Goal: Find specific page/section: Find specific page/section

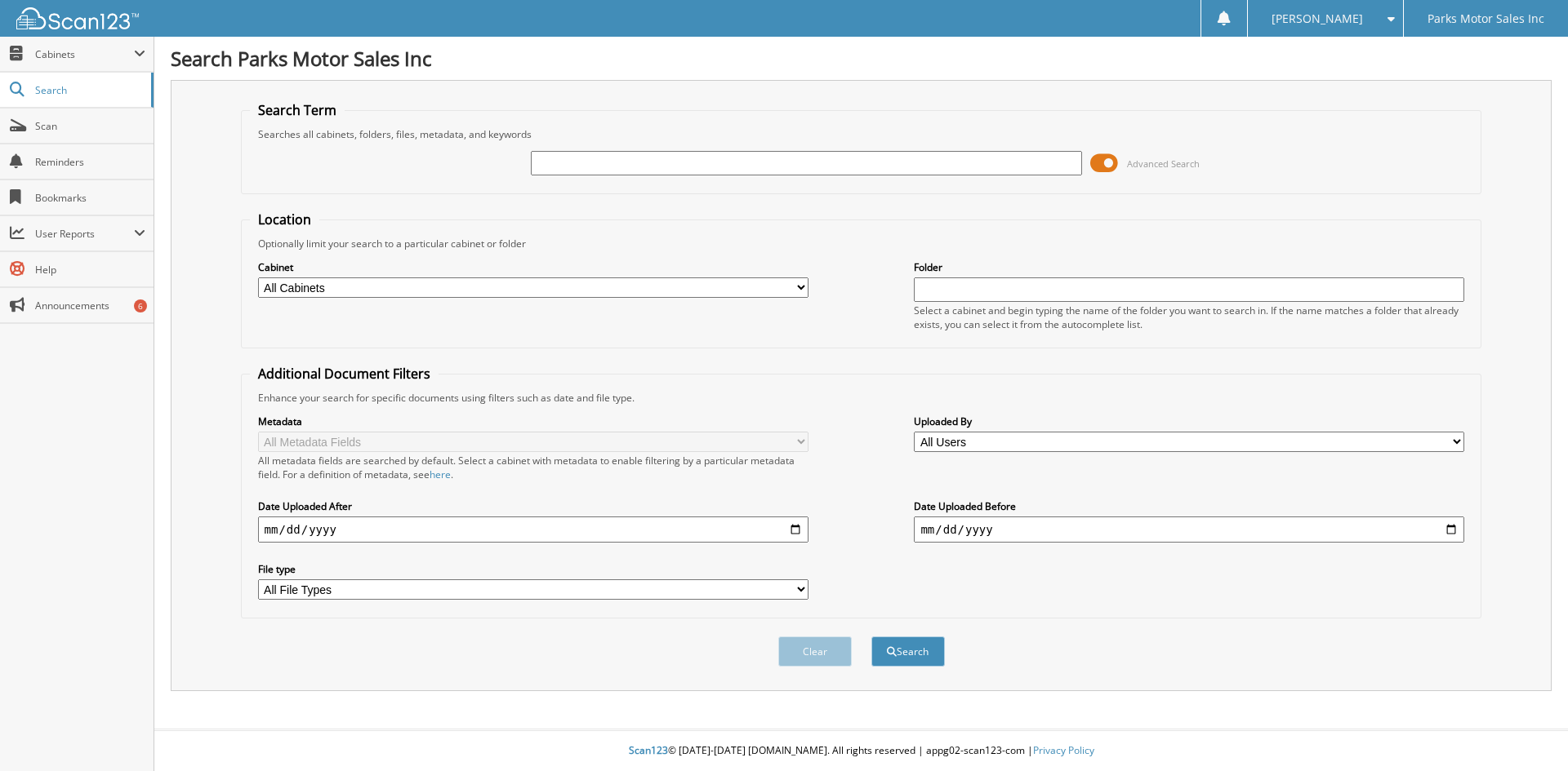
click at [647, 168] on input "text" at bounding box center [806, 163] width 550 height 24
type input "3"
click at [631, 170] on input "text" at bounding box center [806, 163] width 550 height 24
paste input "258357"
type input "258357"
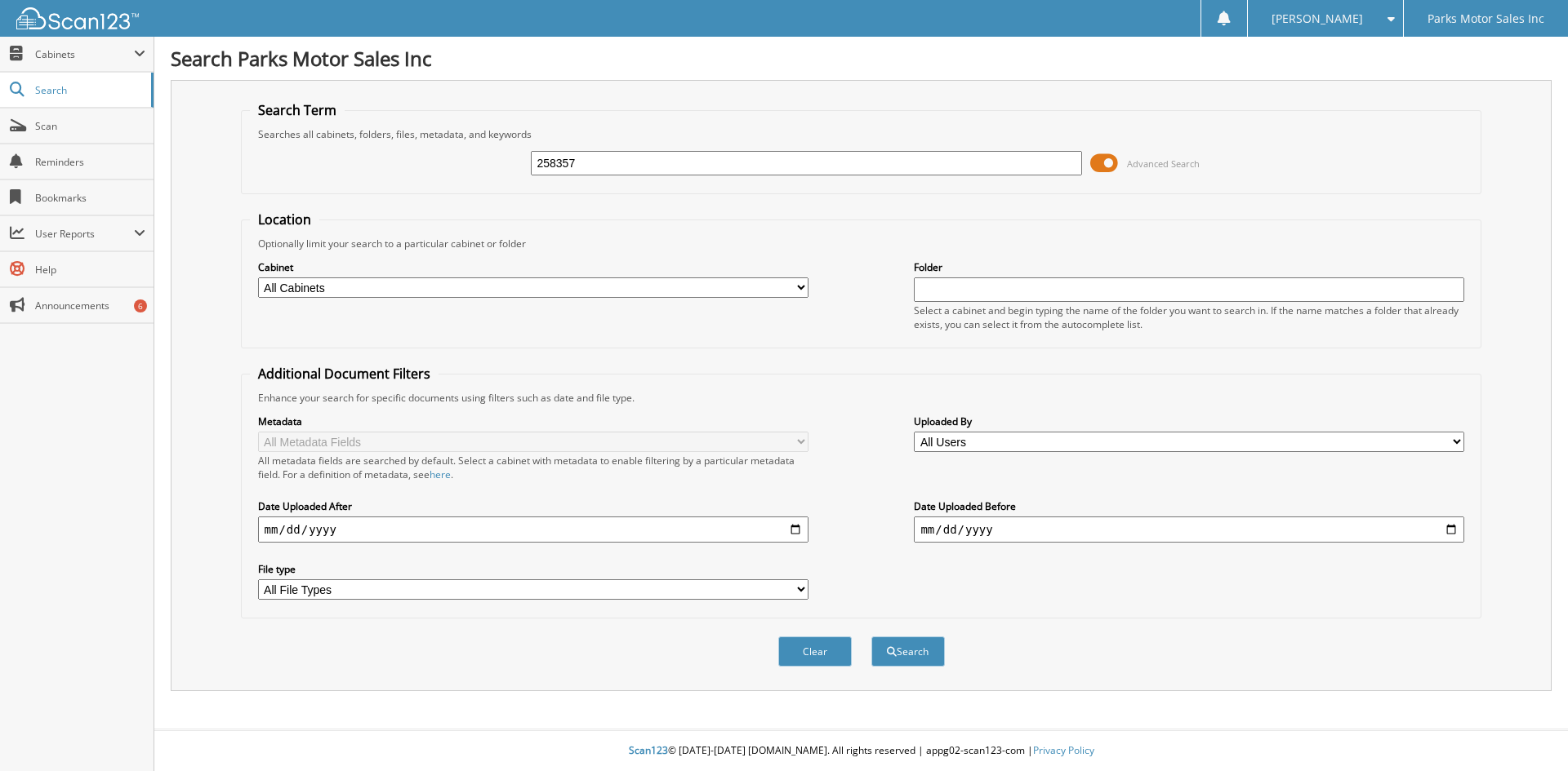
click at [871, 636] on button "Search" at bounding box center [908, 652] width 73 height 30
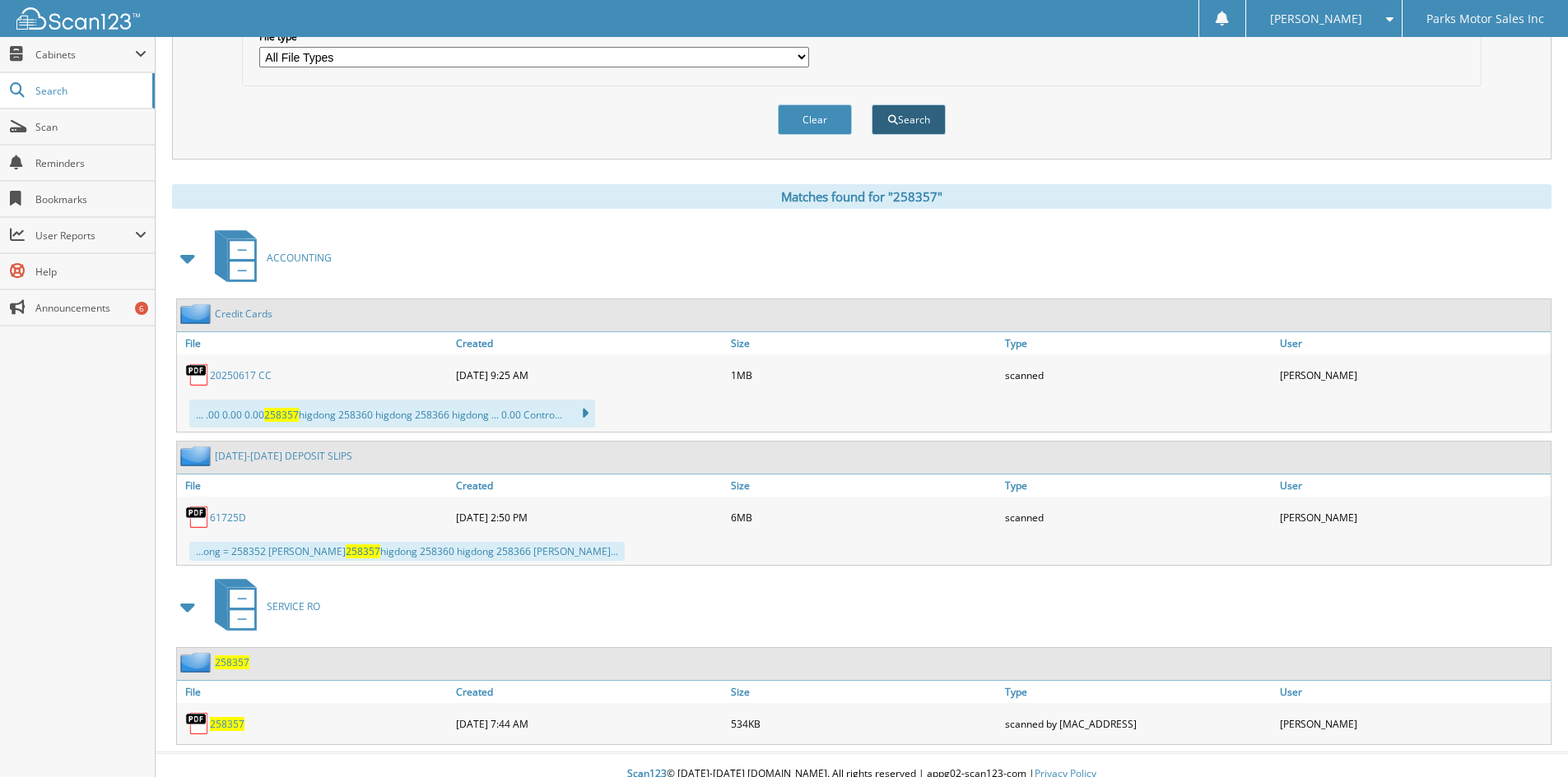
scroll to position [555, 0]
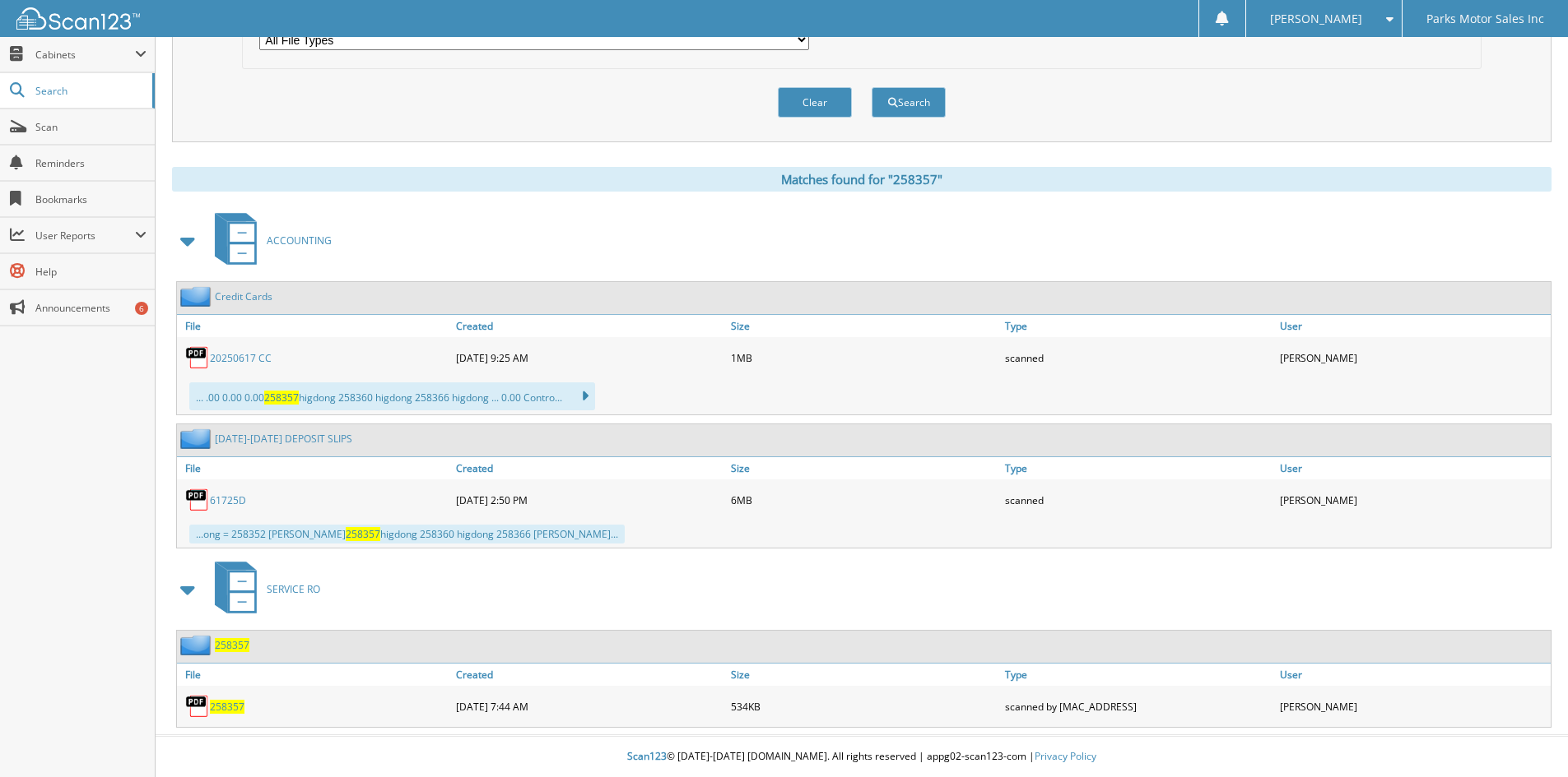
click at [236, 712] on span "258357" at bounding box center [227, 707] width 35 height 14
